Goal: Task Accomplishment & Management: Manage account settings

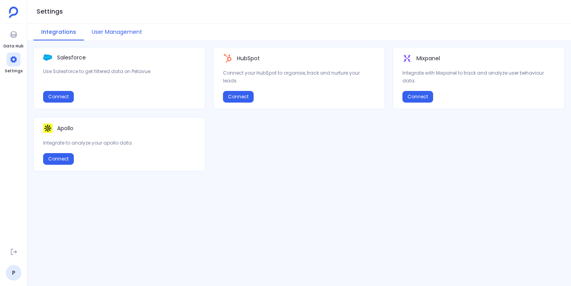
click at [129, 30] on button "User Management" at bounding box center [117, 32] width 66 height 17
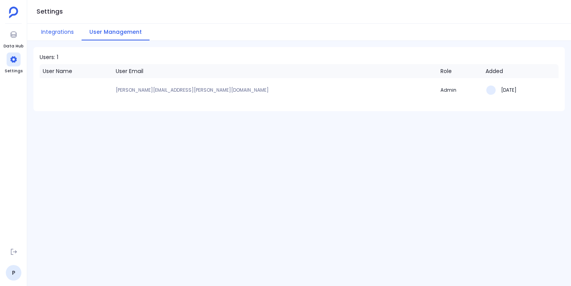
click at [56, 31] on button "Integrations" at bounding box center [57, 32] width 48 height 17
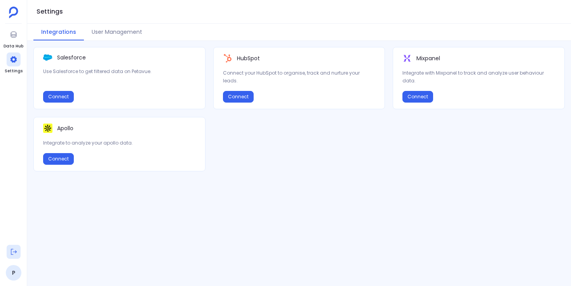
click at [14, 253] on icon at bounding box center [14, 252] width 8 height 8
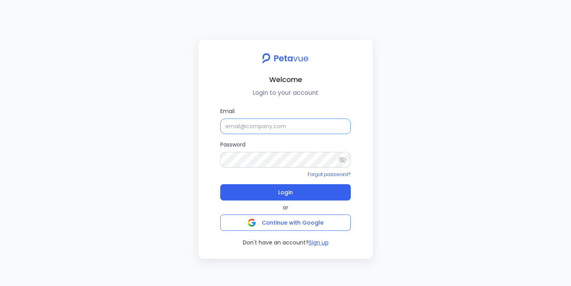
click at [238, 129] on input "Email" at bounding box center [285, 127] width 131 height 16
type input "[EMAIL_ADDRESS][DOMAIN_NAME]"
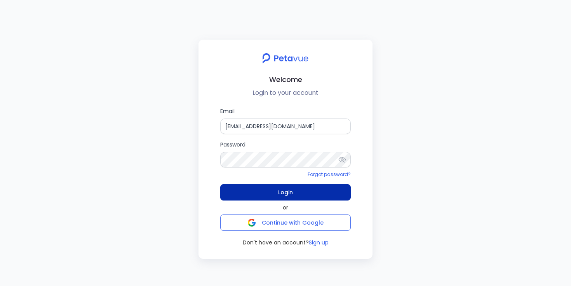
click at [282, 194] on span "Login" at bounding box center [285, 192] width 15 height 11
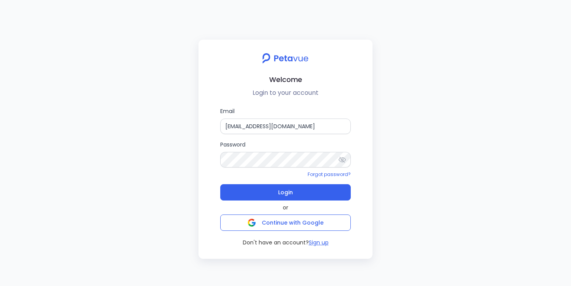
click at [343, 160] on icon at bounding box center [342, 160] width 8 height 8
click at [182, 183] on div "Welcome Login to your account Email [EMAIL_ADDRESS][DOMAIN_NAME] Password Forgo…" at bounding box center [285, 143] width 571 height 286
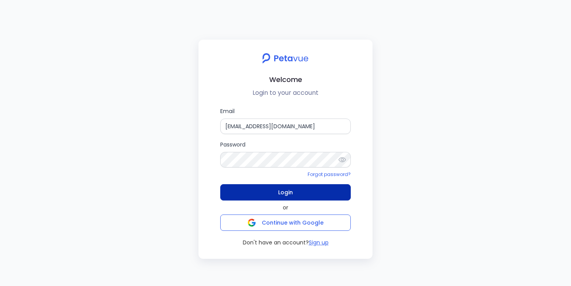
click at [274, 189] on button "Login" at bounding box center [285, 192] width 131 height 16
click at [271, 193] on button "Login" at bounding box center [285, 192] width 131 height 16
